Goal: Transaction & Acquisition: Obtain resource

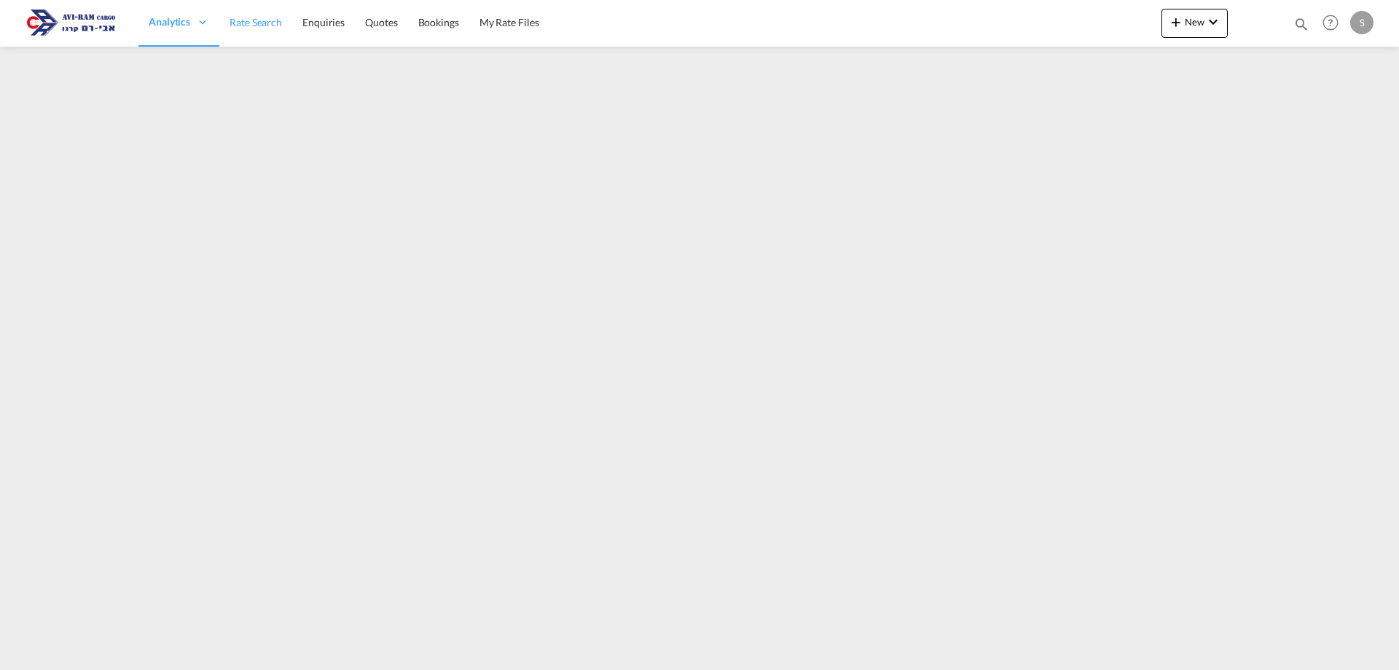
click at [241, 26] on span "Rate Search" at bounding box center [256, 22] width 52 height 12
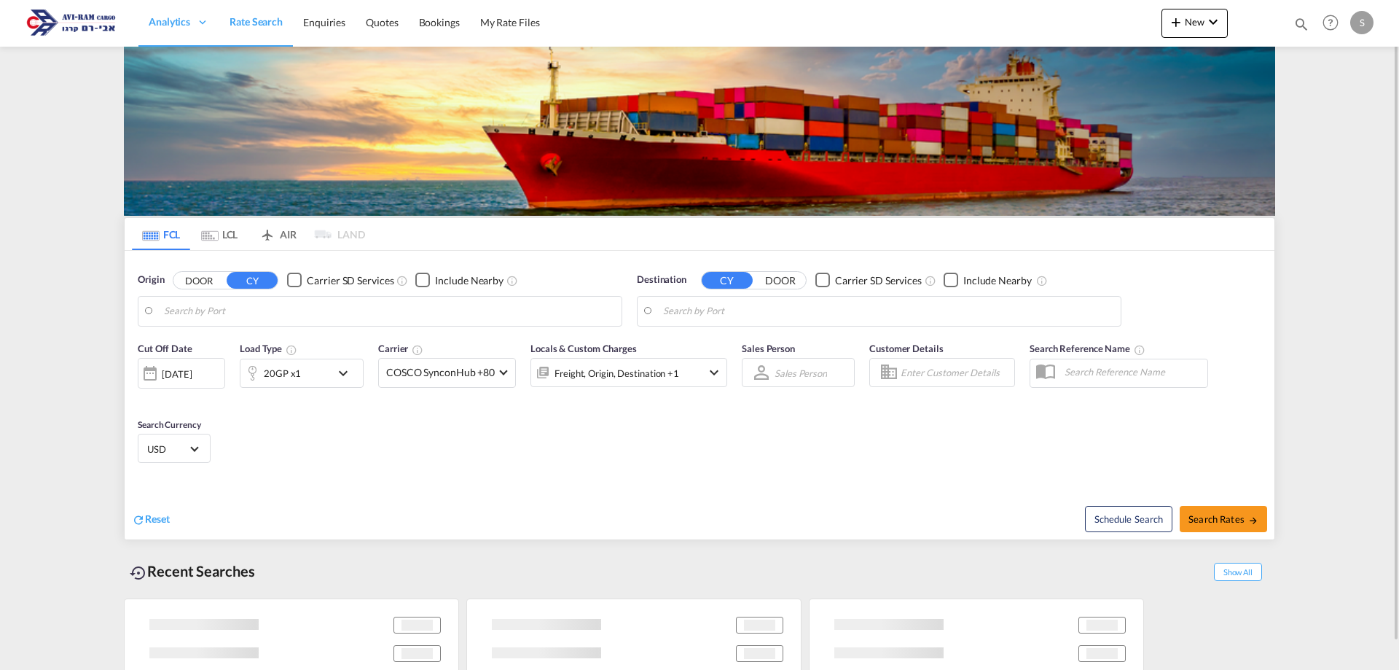
type input "Ningbo, CNNGB"
type input "Ashdod, ILASH"
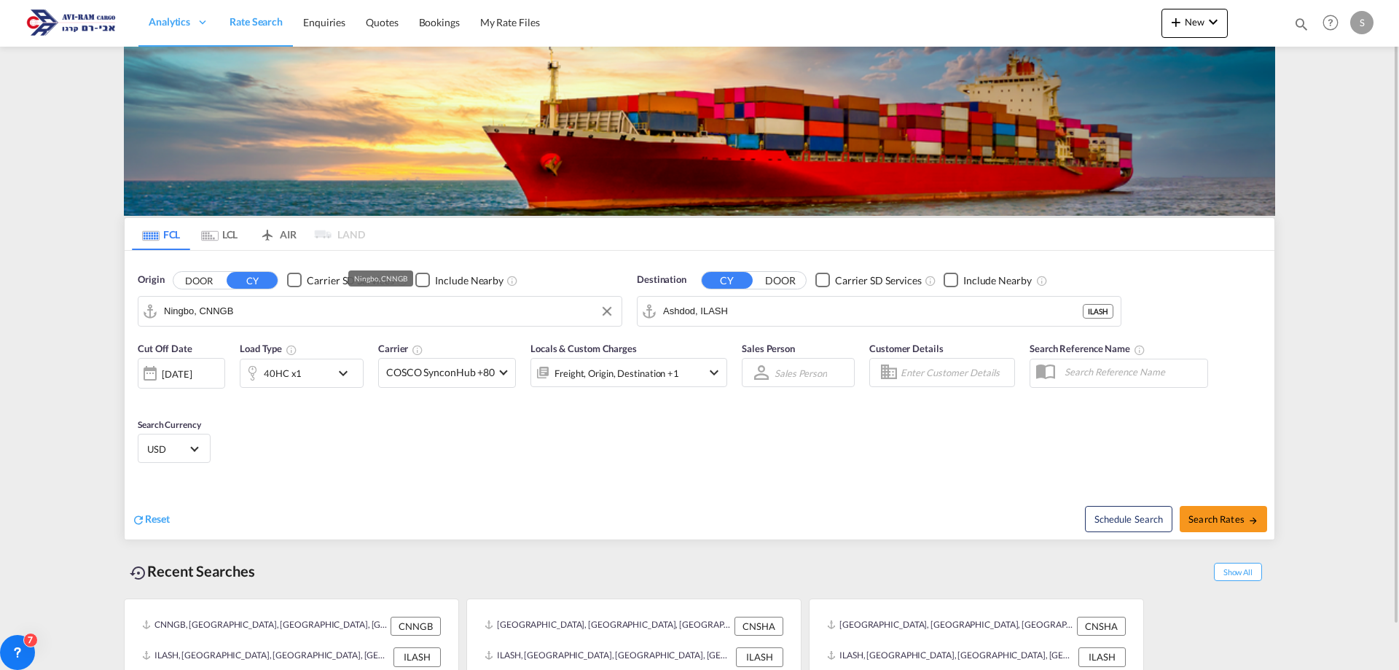
click at [244, 308] on input "Ningbo, CNNGB" at bounding box center [389, 311] width 450 height 22
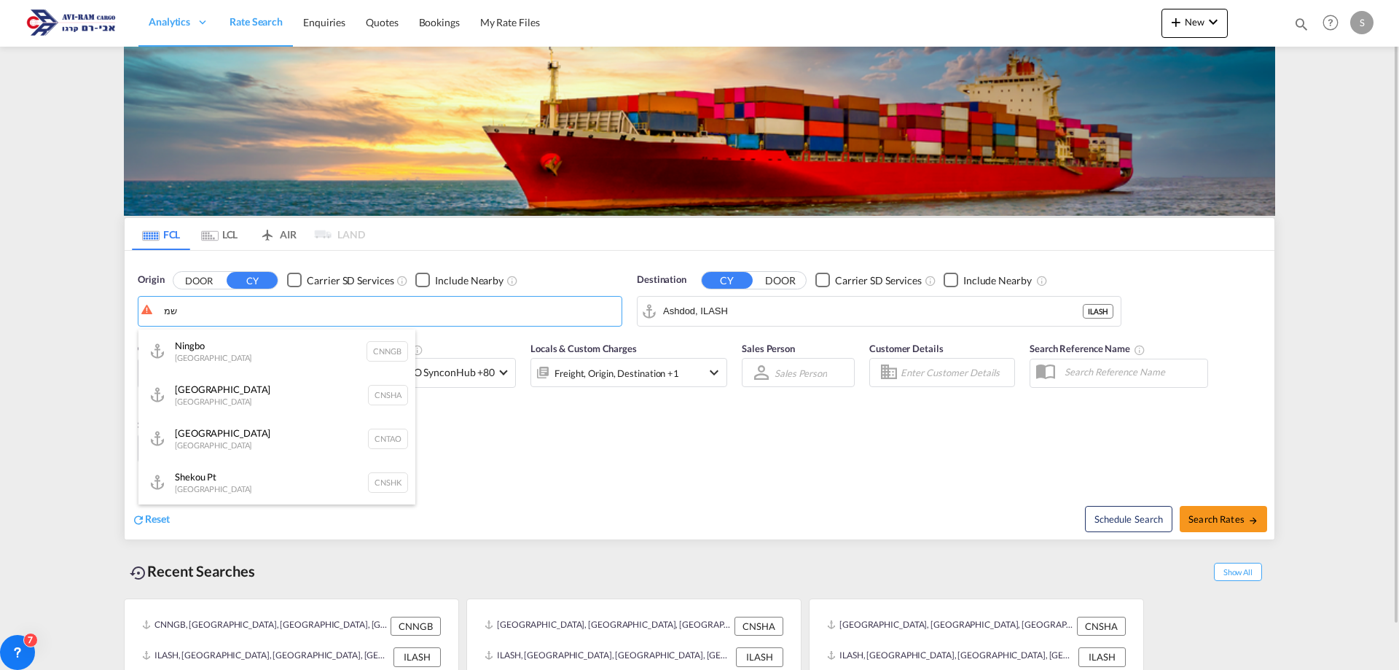
type input "ש"
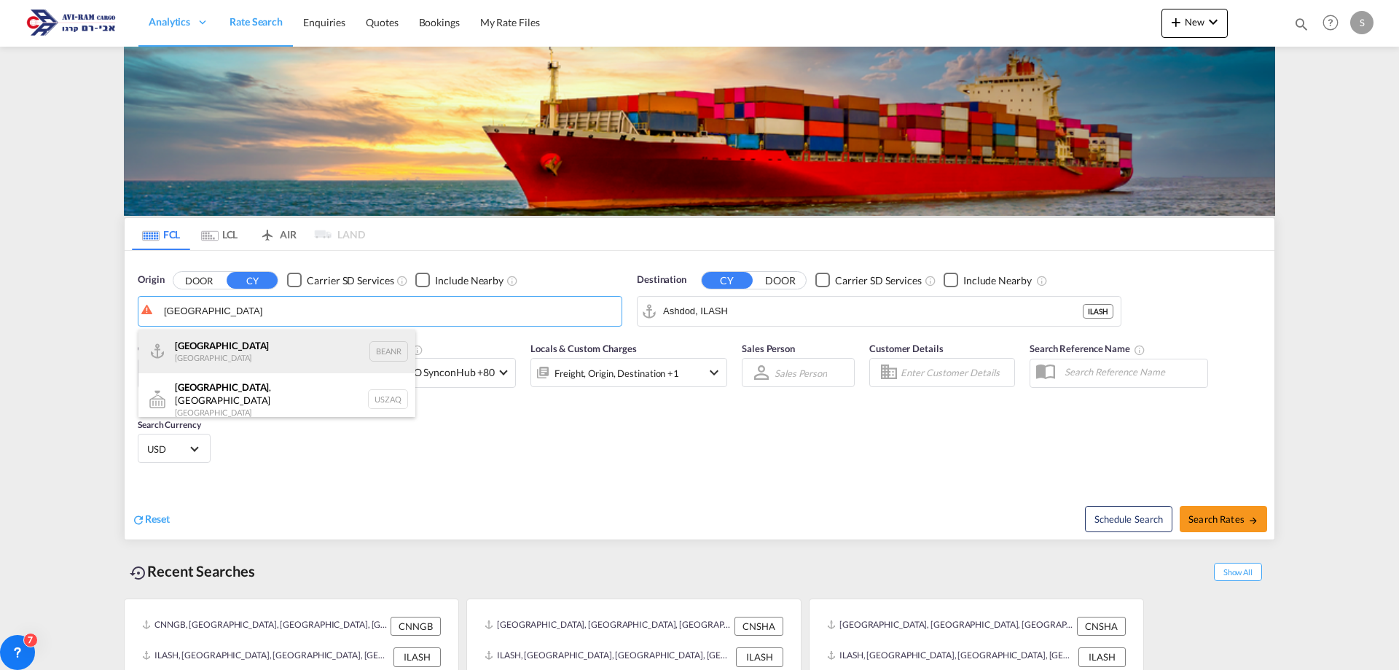
click at [260, 353] on div "Antwerp [GEOGRAPHIC_DATA] BEANR" at bounding box center [276, 351] width 277 height 44
type input "[GEOGRAPHIC_DATA], BEANR"
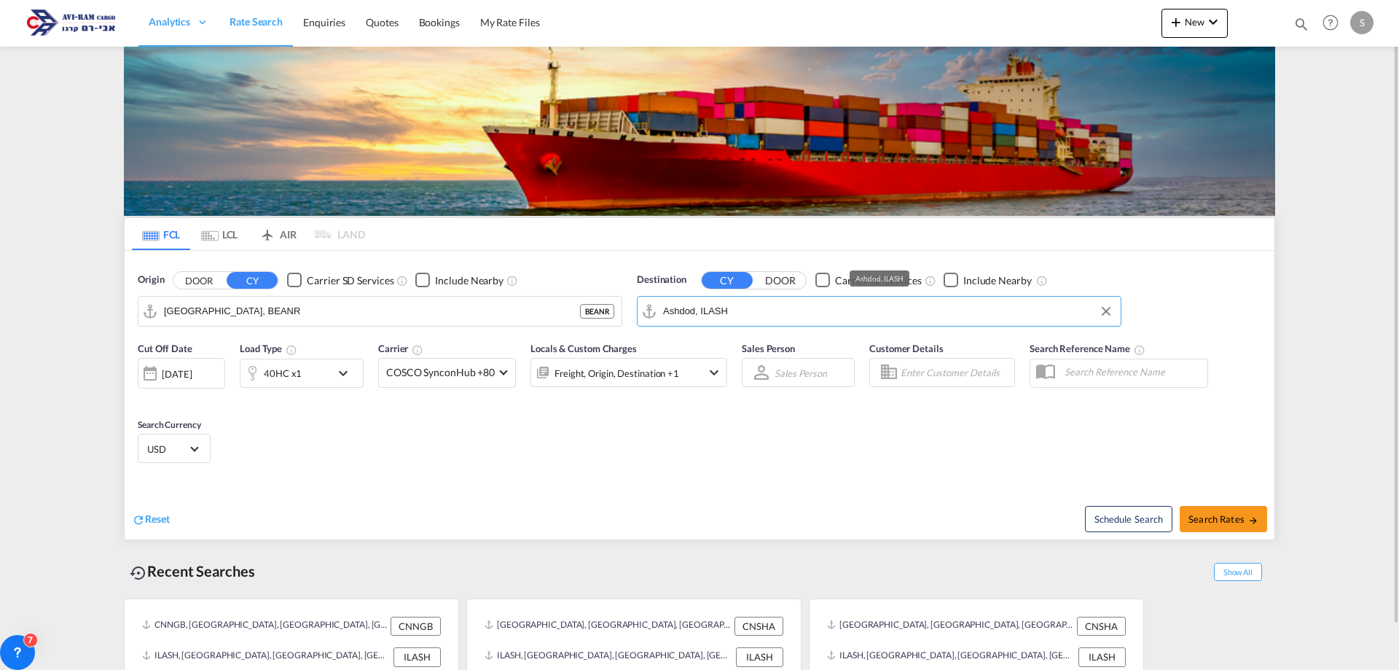
click at [733, 302] on input "Ashdod, ILASH" at bounding box center [888, 311] width 450 height 22
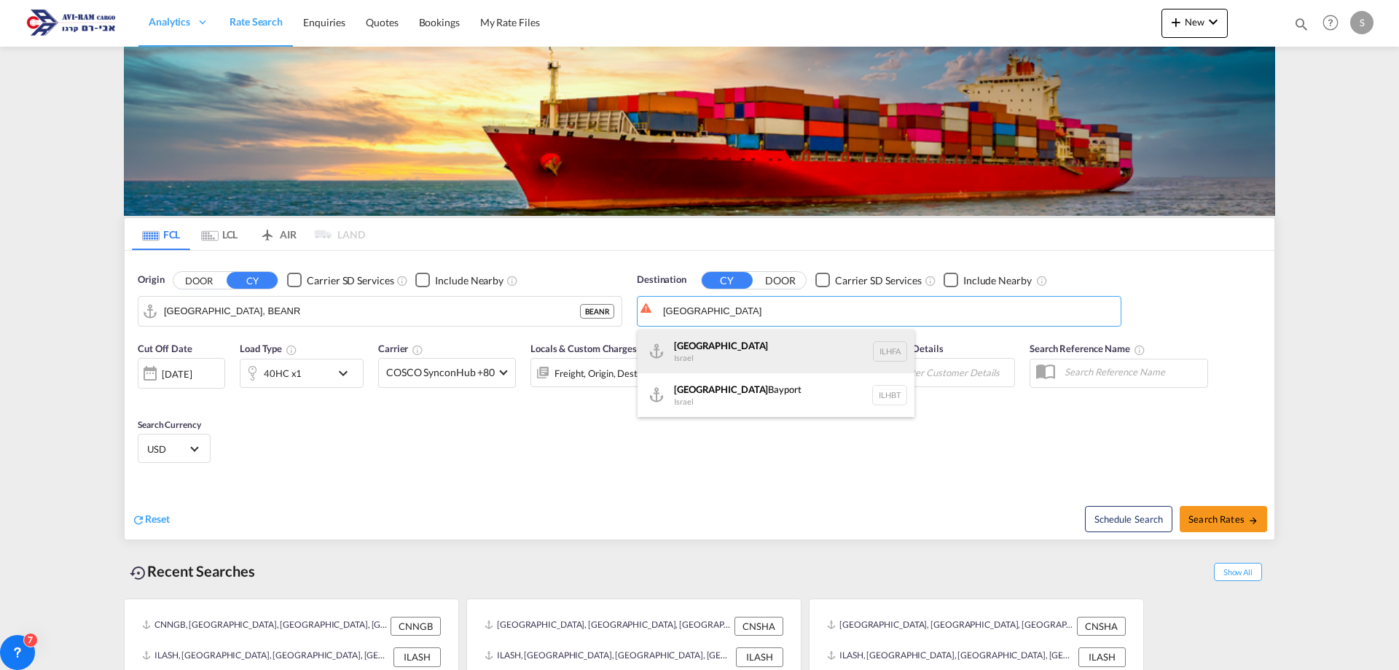
click at [716, 348] on div "Haifa [GEOGRAPHIC_DATA] ILHFA" at bounding box center [776, 351] width 277 height 44
type input "[GEOGRAPHIC_DATA], [GEOGRAPHIC_DATA]"
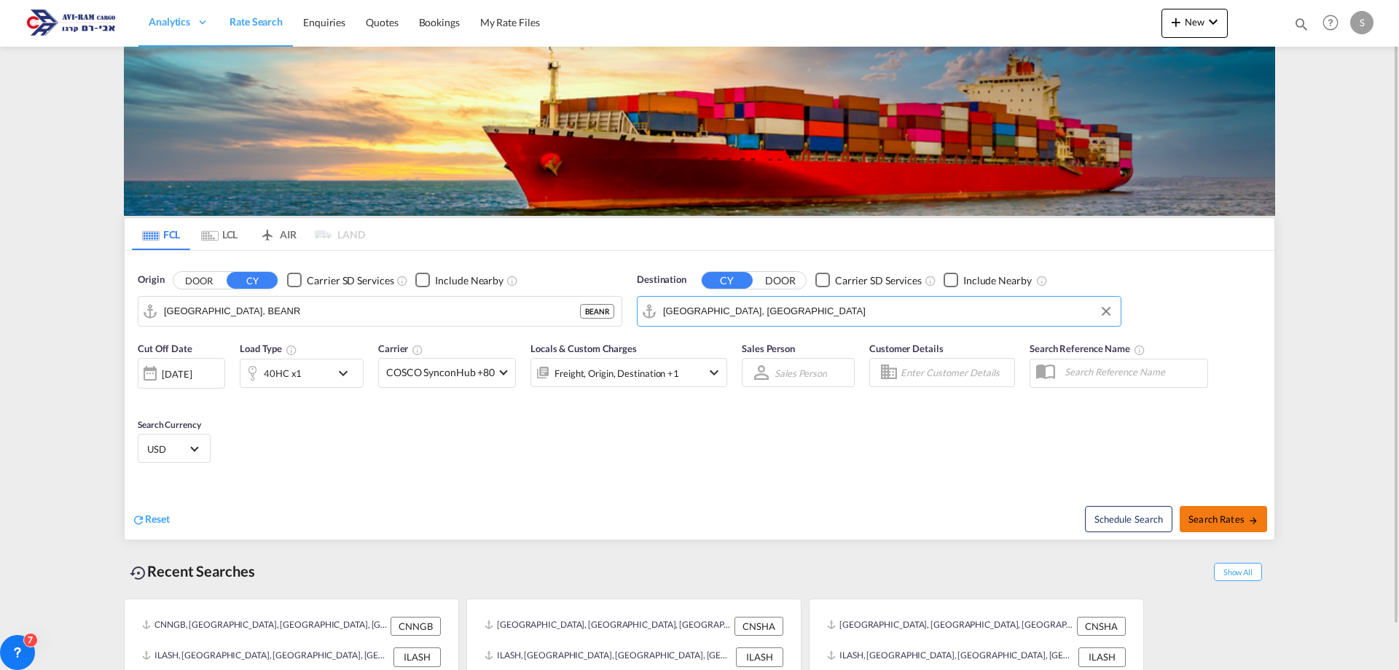
click at [1205, 518] on span "Search Rates" at bounding box center [1224, 519] width 70 height 12
type input "BEANR to ILHFA / [DATE]"
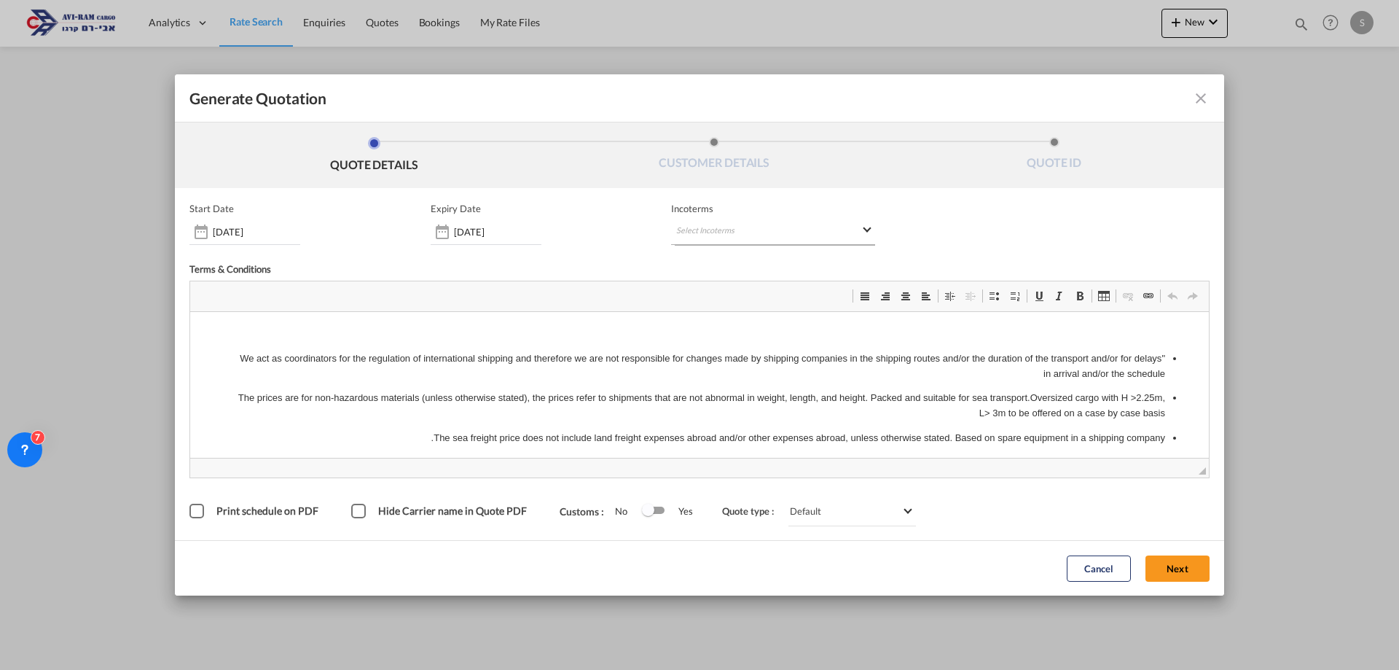
click at [695, 230] on md-select "Select Incoterms CFR - export Cost and Freight CPT - export Carrier Paid to CPT…" at bounding box center [773, 232] width 204 height 26
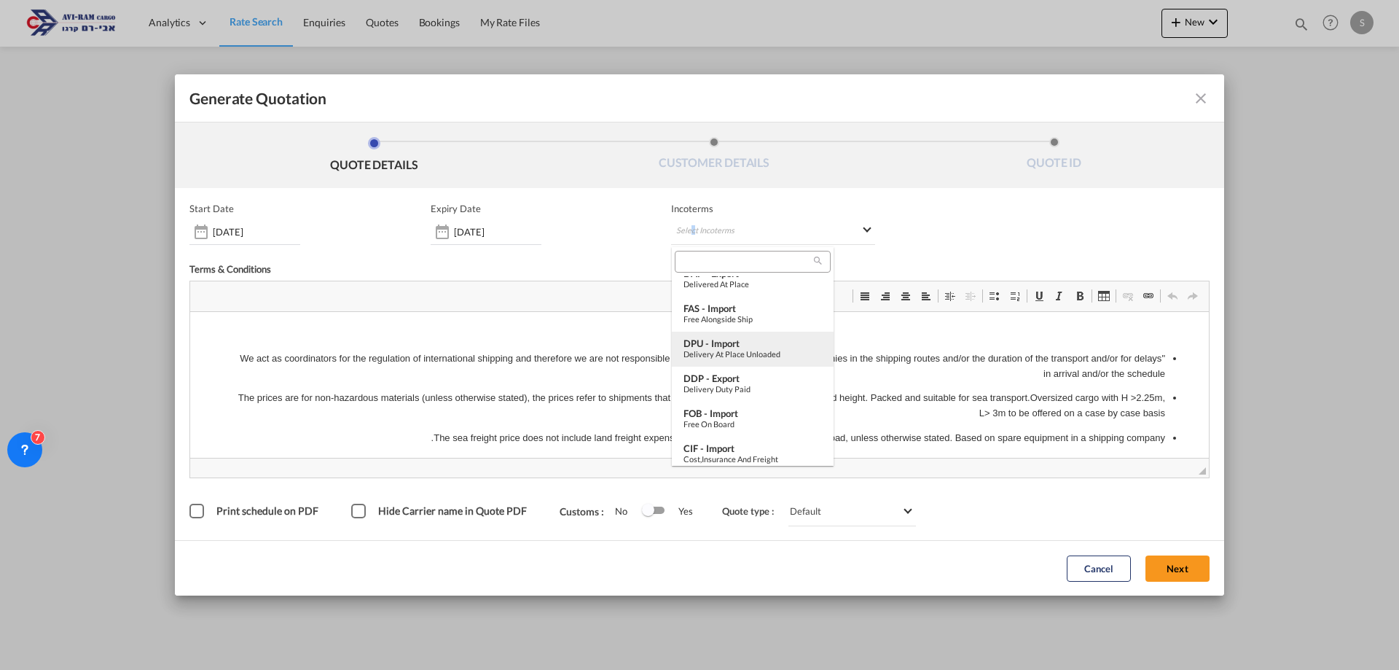
scroll to position [510, 0]
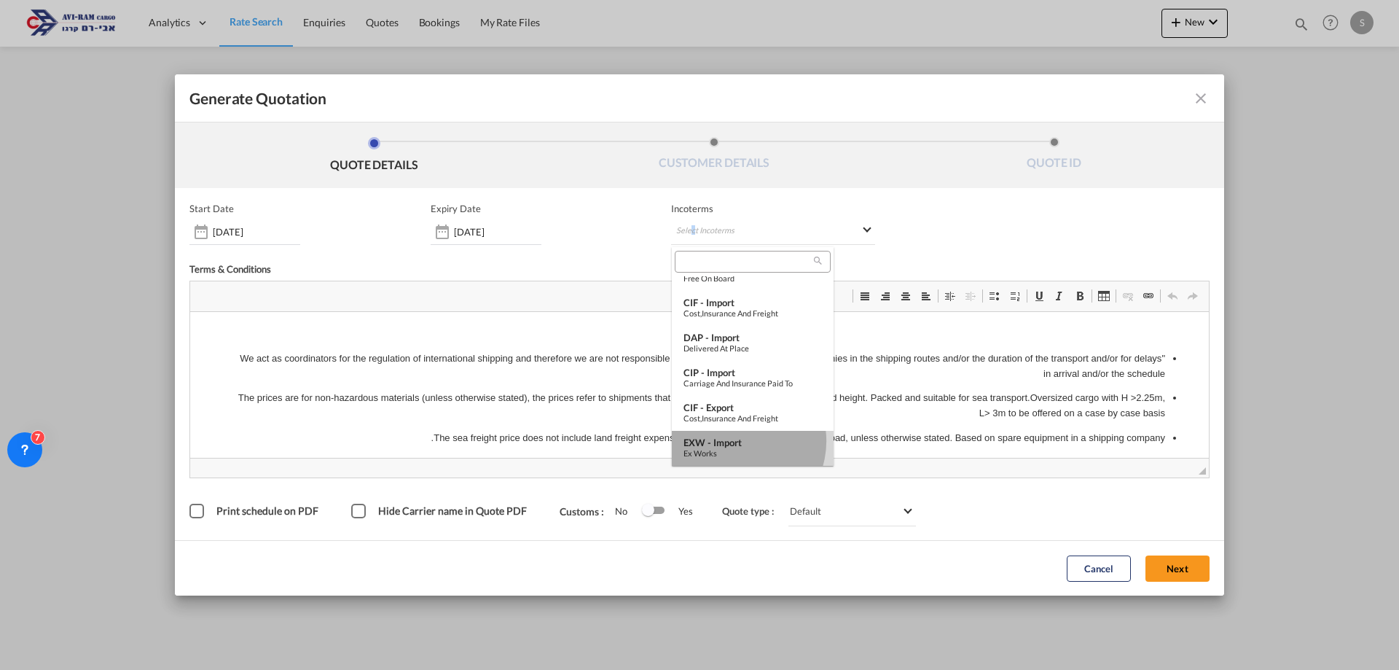
click at [738, 441] on div "EXW - import" at bounding box center [753, 443] width 138 height 12
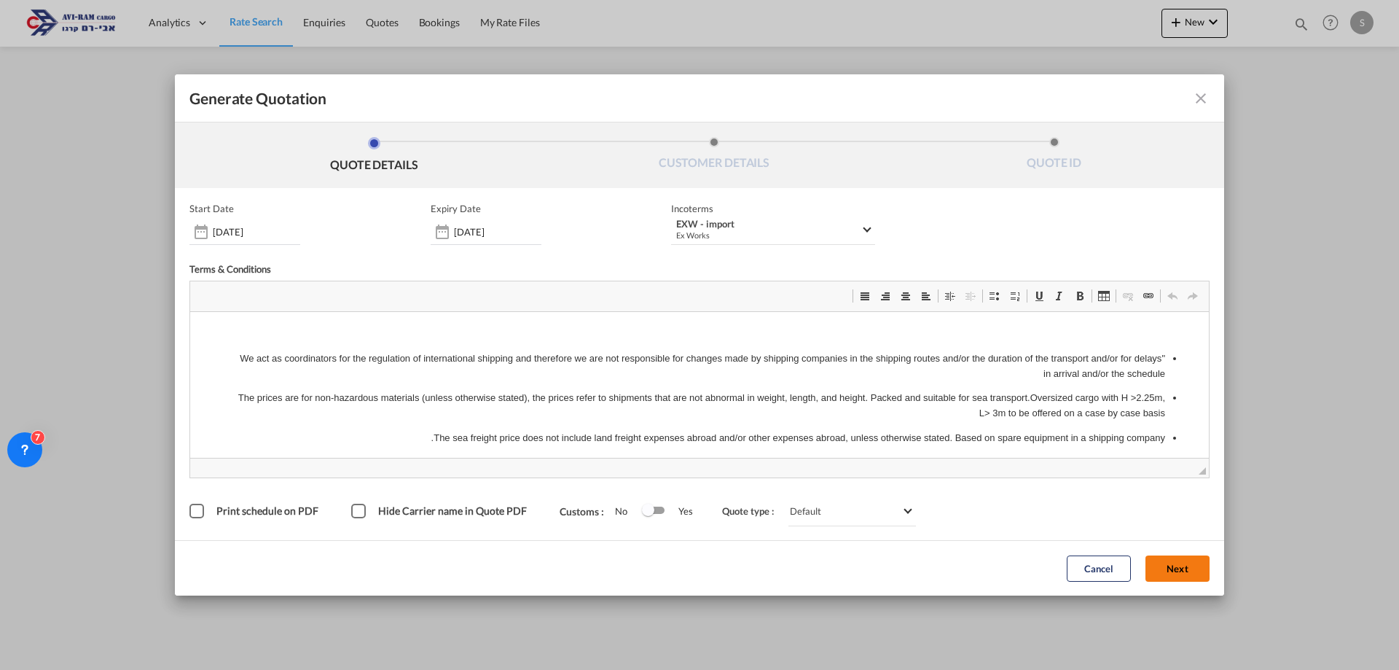
click at [1162, 559] on button "Next" at bounding box center [1178, 568] width 64 height 26
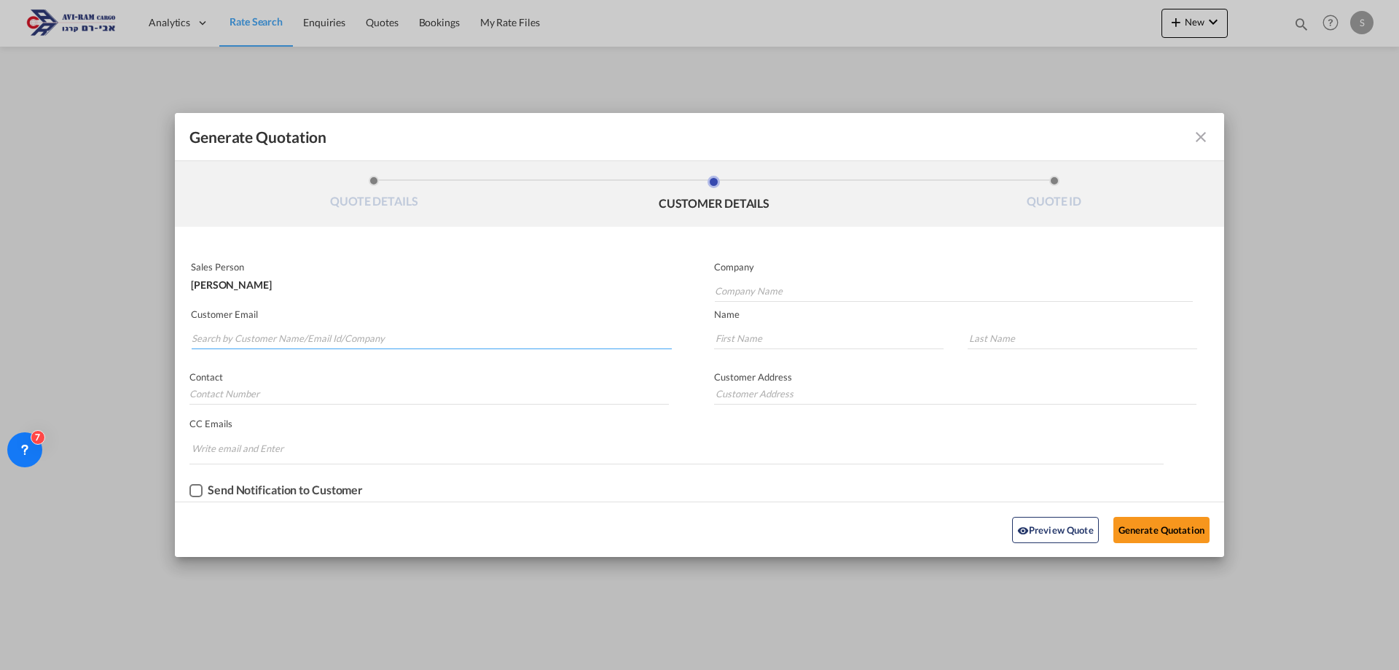
click at [356, 340] on input "Search by Customer Name/Email Id/Company" at bounding box center [432, 338] width 480 height 22
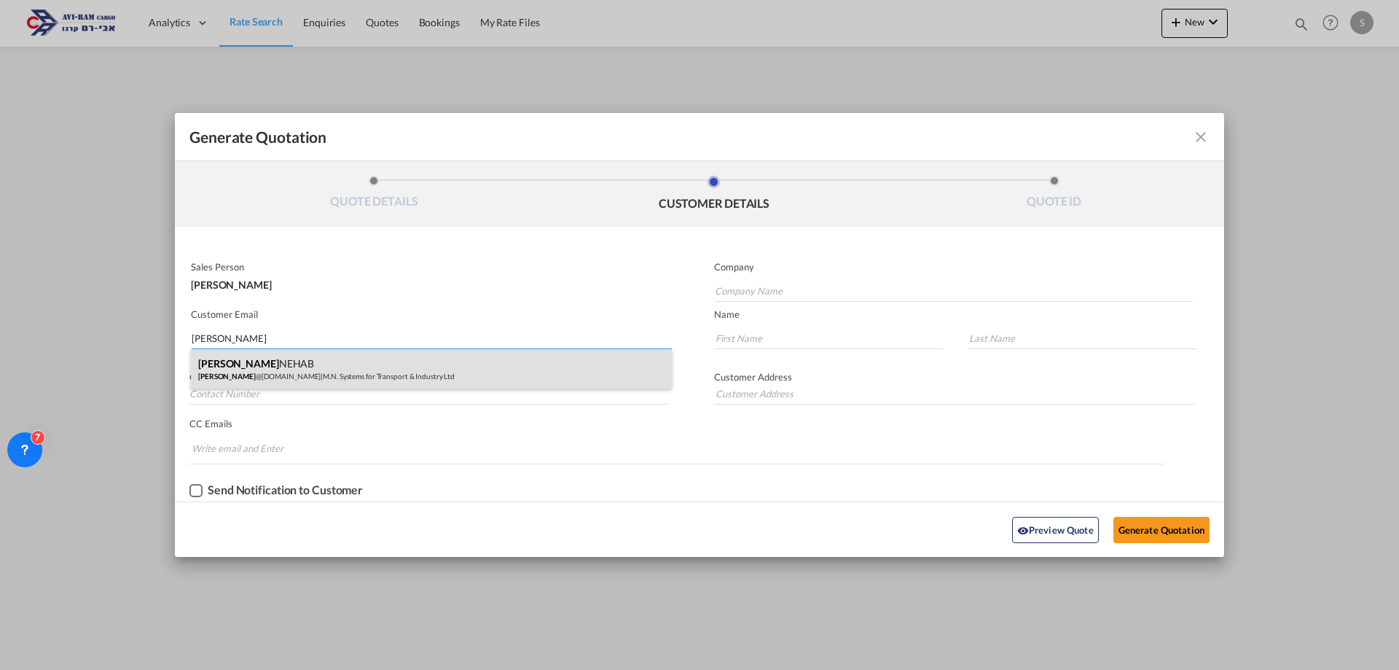
type input "[PERSON_NAME]"
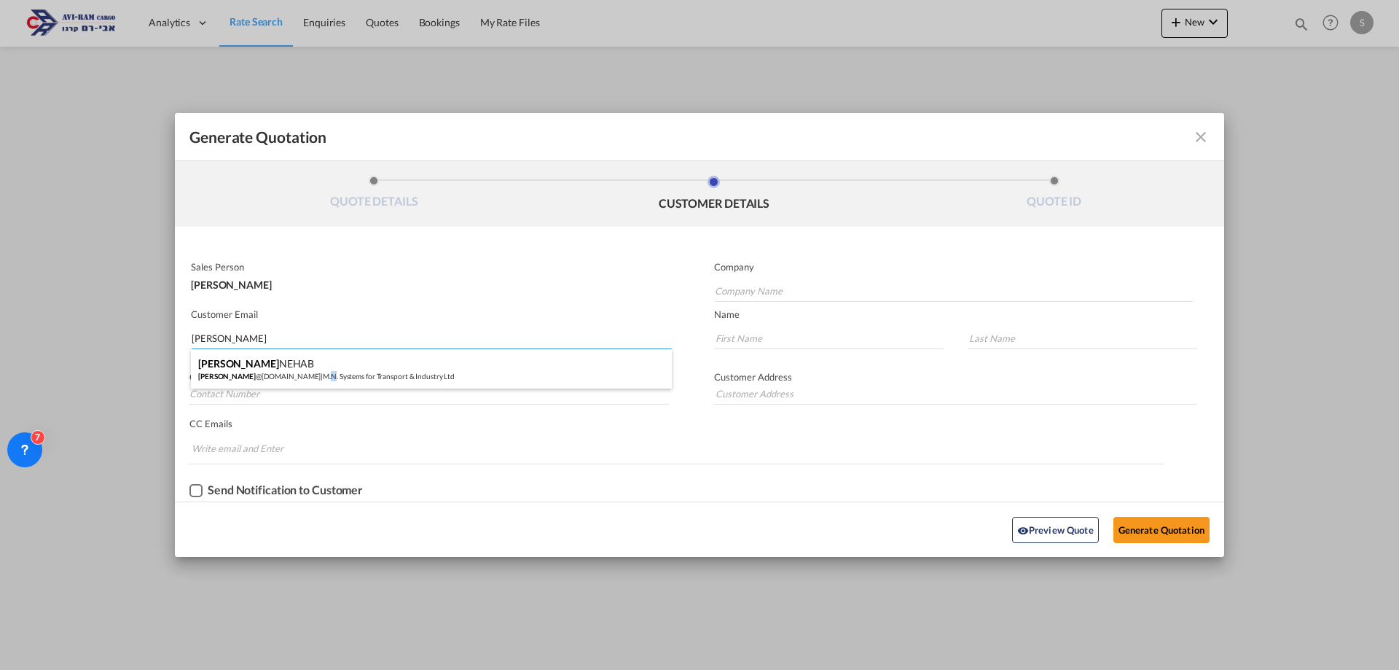
click at [284, 374] on div "[PERSON_NAME] NEHAB [PERSON_NAME] @[DOMAIN_NAME] | M.N. Systems for Transport &…" at bounding box center [431, 368] width 481 height 39
type input "M.N. Systems for Transport & Industry Ltd"
type input "[PERSON_NAME][EMAIL_ADDRESS][DOMAIN_NAME]"
type input "[PERSON_NAME]"
type input "NEHAB"
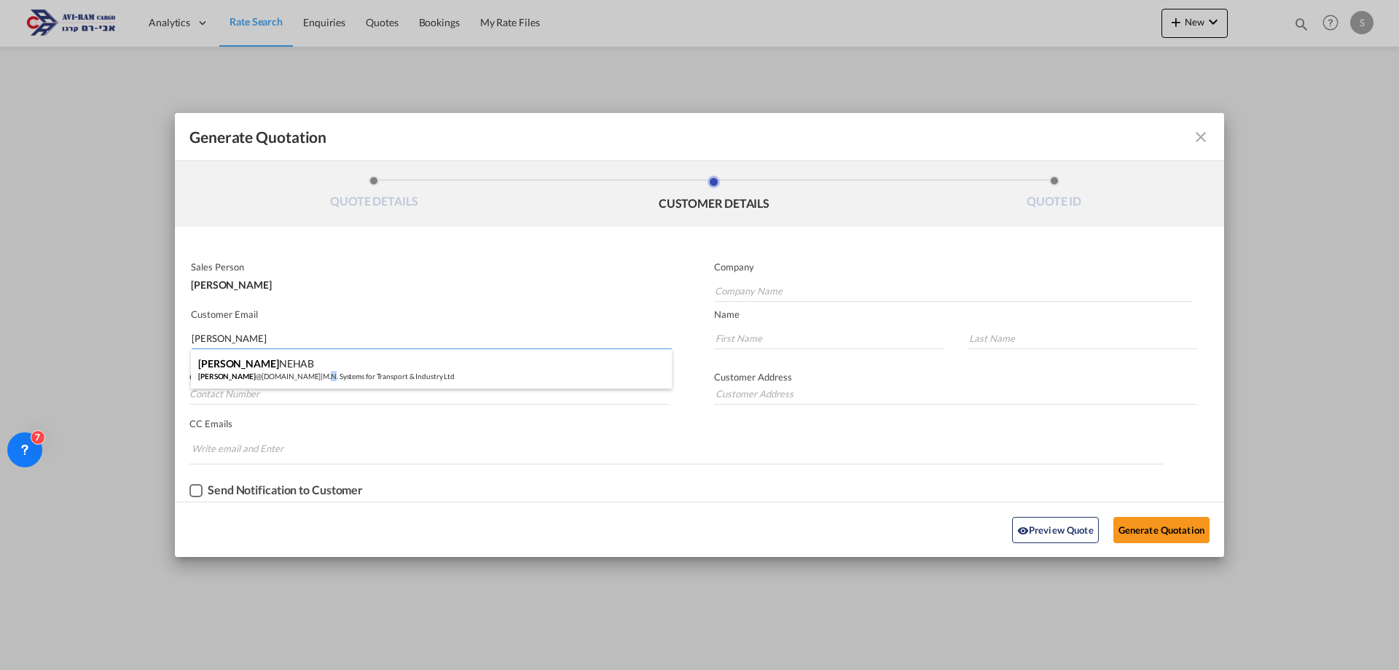
type input "[PHONE_NUMBER]"
type input "[PERSON_NAME]-[PERSON_NAME][GEOGRAPHIC_DATA]"
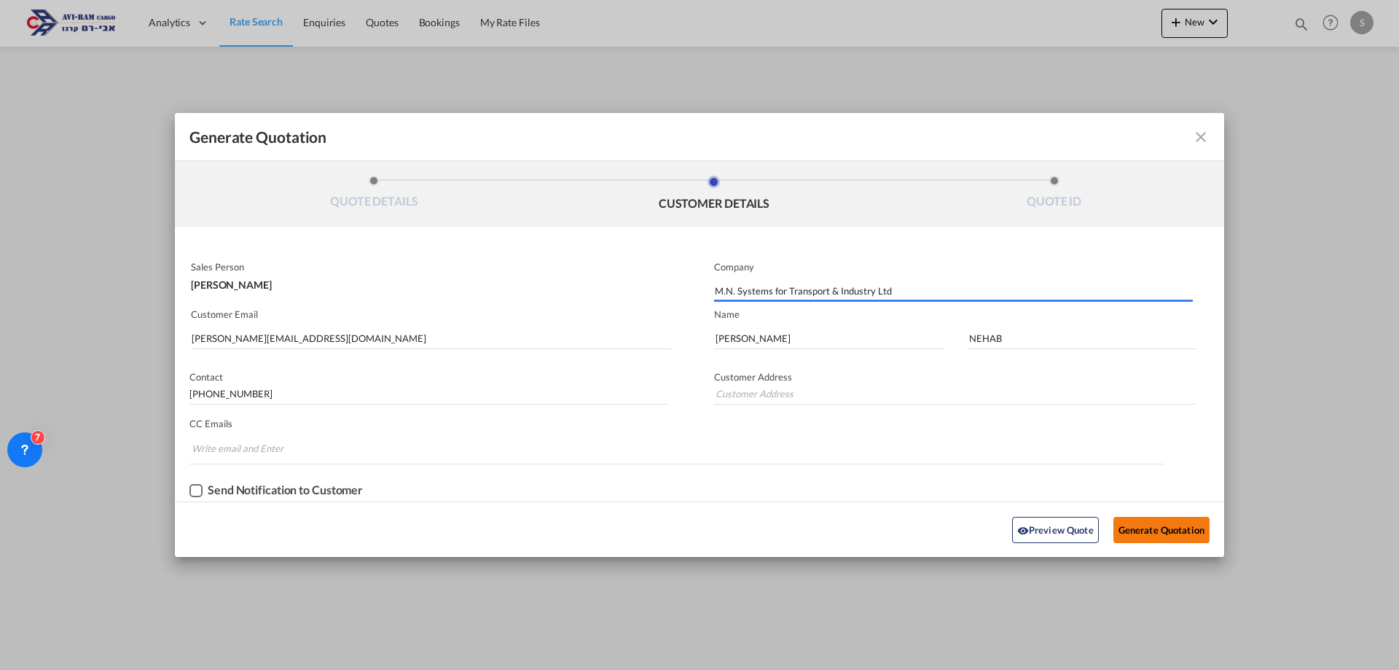
click at [1130, 524] on button "Generate Quotation" at bounding box center [1162, 530] width 96 height 26
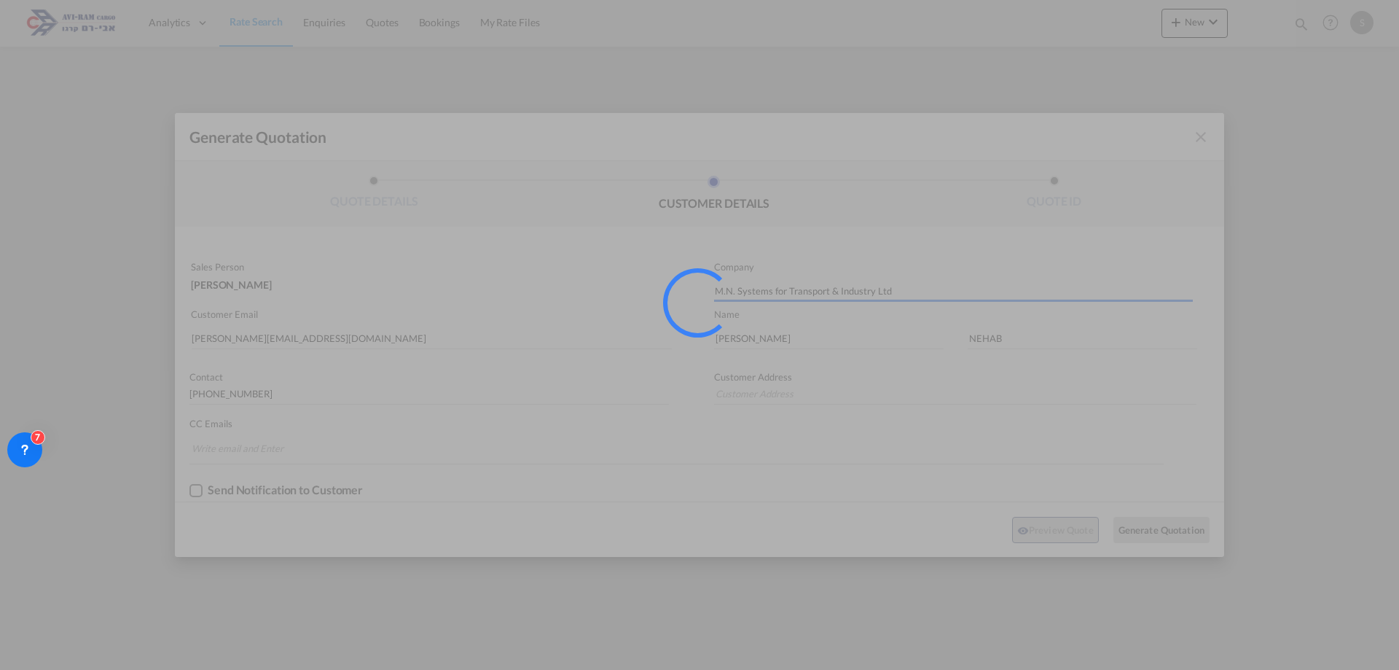
type input "[PERSON_NAME]-[PERSON_NAME][GEOGRAPHIC_DATA]"
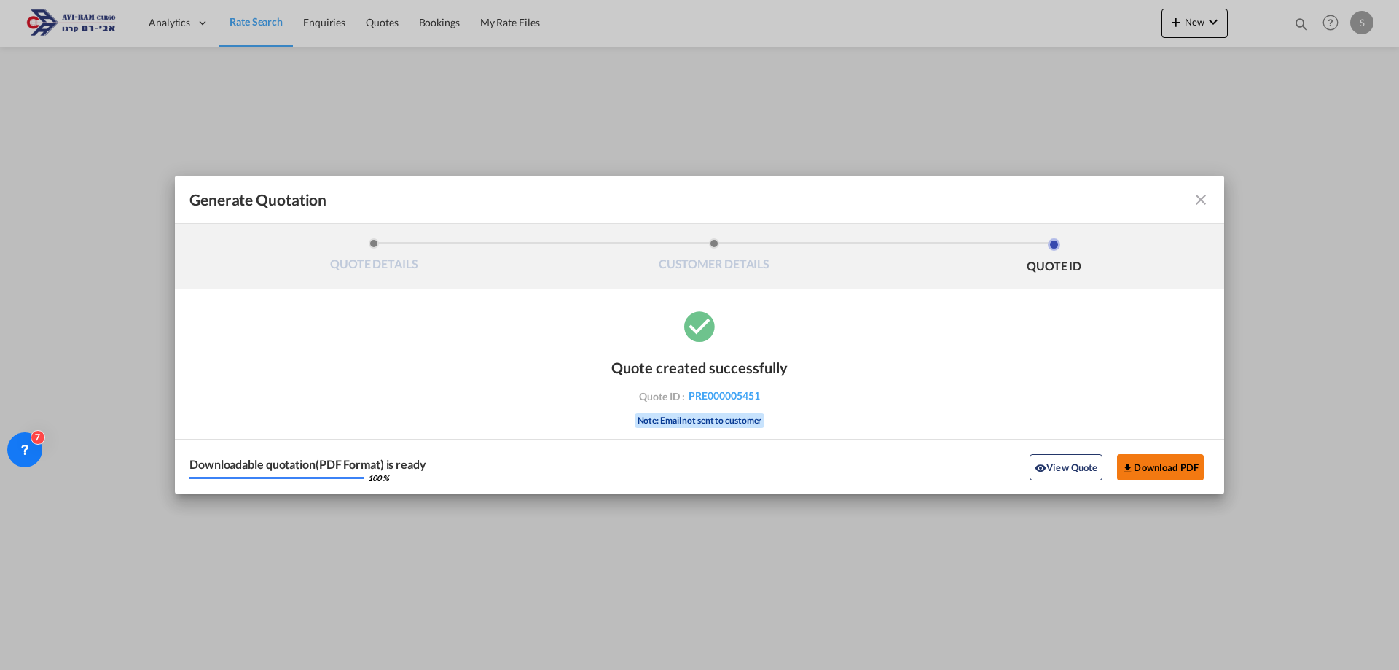
click at [1137, 465] on button "Download PDF" at bounding box center [1160, 467] width 87 height 26
